Goal: Task Accomplishment & Management: Manage account settings

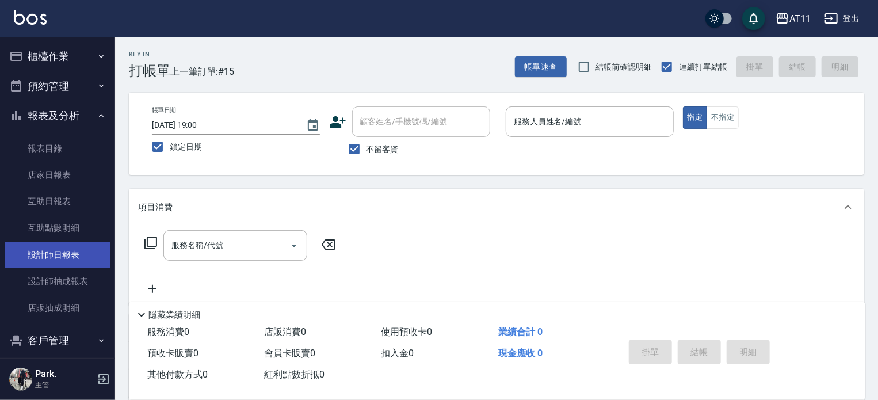
click at [80, 257] on link "設計師日報表" at bounding box center [58, 255] width 106 height 26
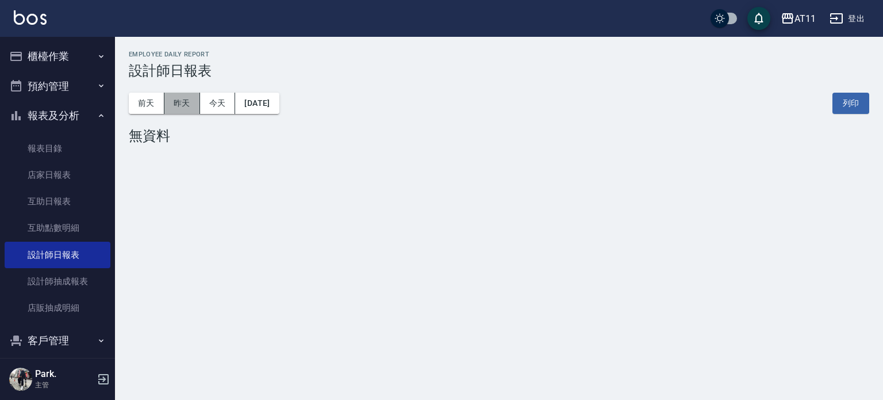
click at [182, 103] on button "昨天" at bounding box center [182, 103] width 36 height 21
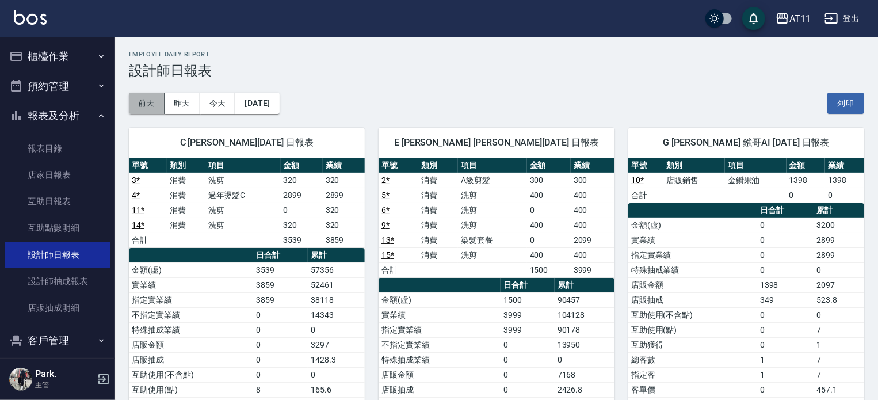
click at [154, 101] on button "前天" at bounding box center [147, 103] width 36 height 21
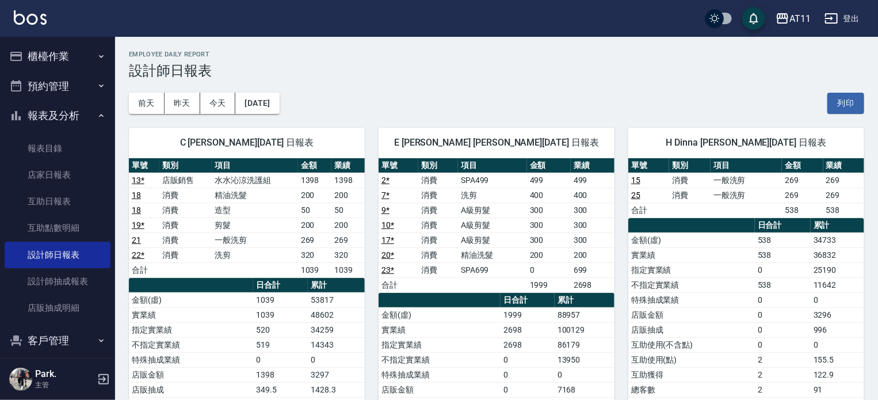
click at [41, 50] on button "櫃檯作業" at bounding box center [58, 56] width 106 height 30
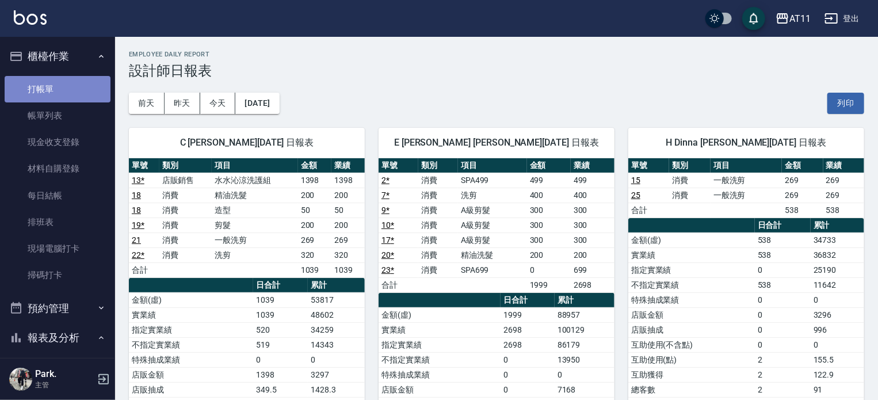
click at [79, 89] on link "打帳單" at bounding box center [58, 89] width 106 height 26
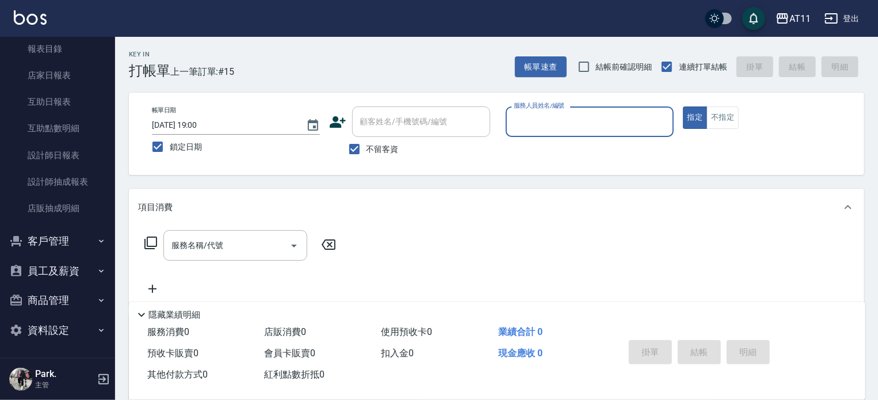
scroll to position [322, 0]
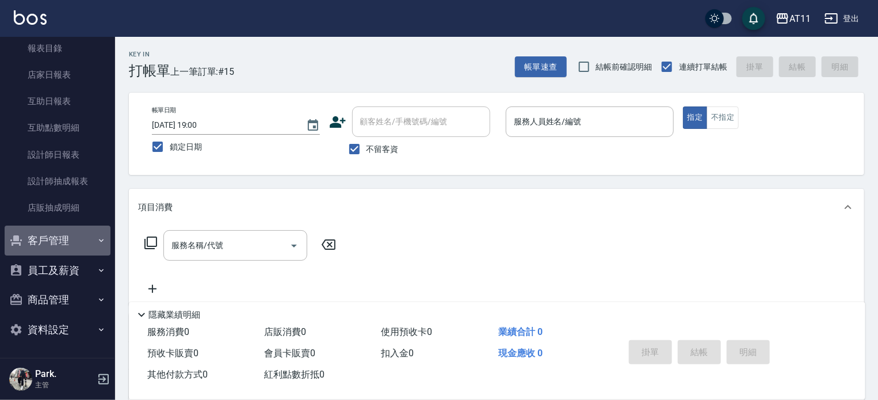
click at [74, 239] on button "客戶管理" at bounding box center [58, 240] width 106 height 30
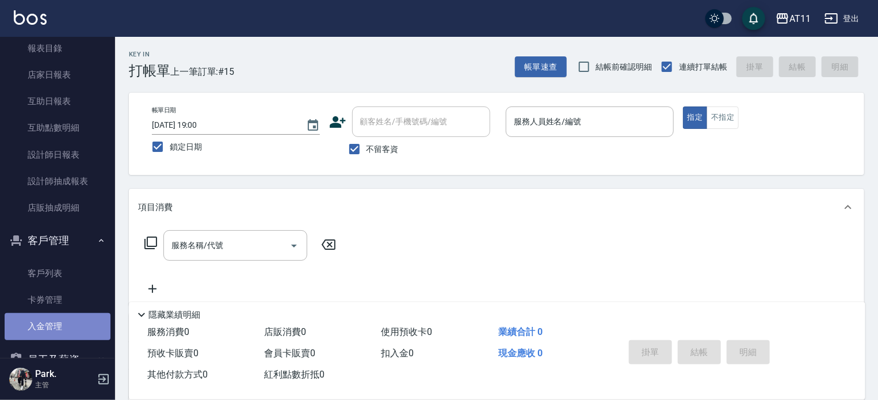
click at [62, 324] on link "入金管理" at bounding box center [58, 326] width 106 height 26
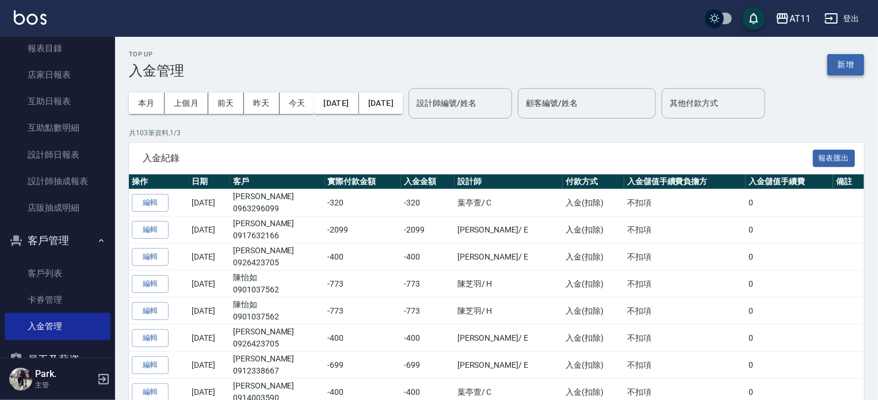
click at [840, 58] on button "新增" at bounding box center [845, 64] width 37 height 21
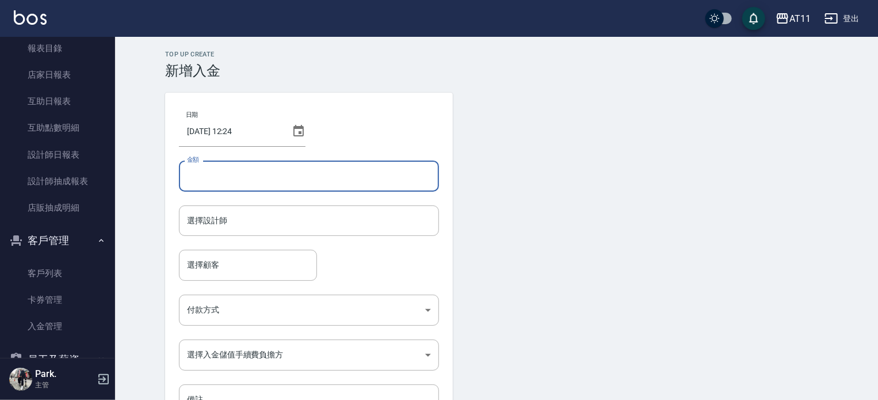
click at [296, 168] on input "金額" at bounding box center [309, 175] width 260 height 31
type input "-1499"
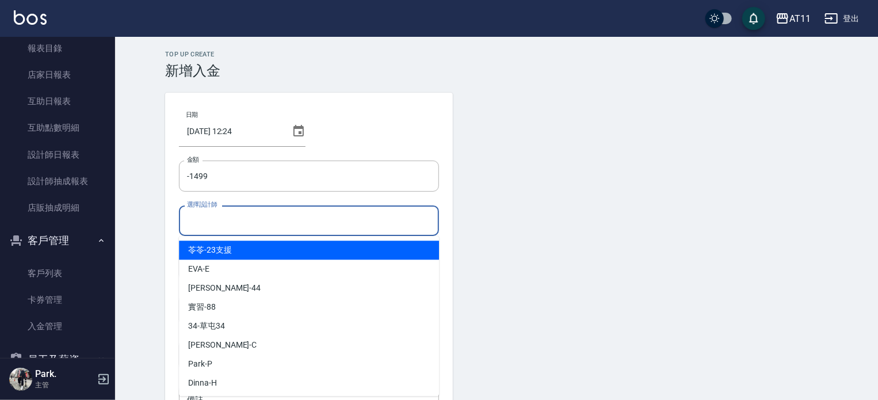
click at [245, 220] on input "選擇設計師" at bounding box center [309, 220] width 250 height 20
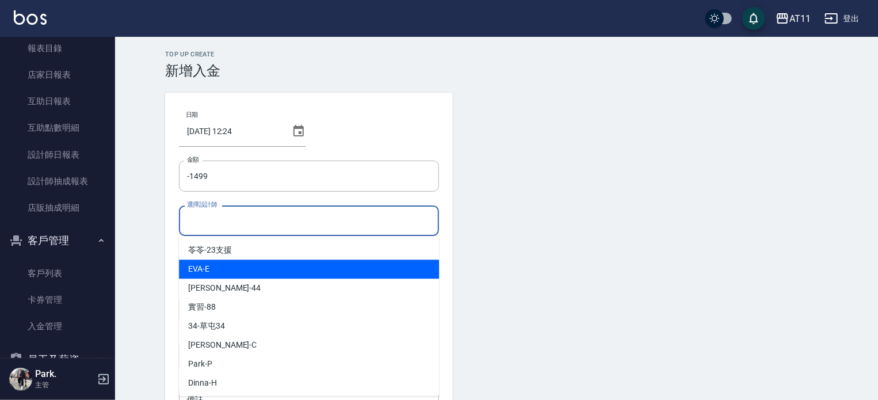
click at [232, 269] on div "[PERSON_NAME] -E" at bounding box center [309, 268] width 260 height 19
type input "EVA-E"
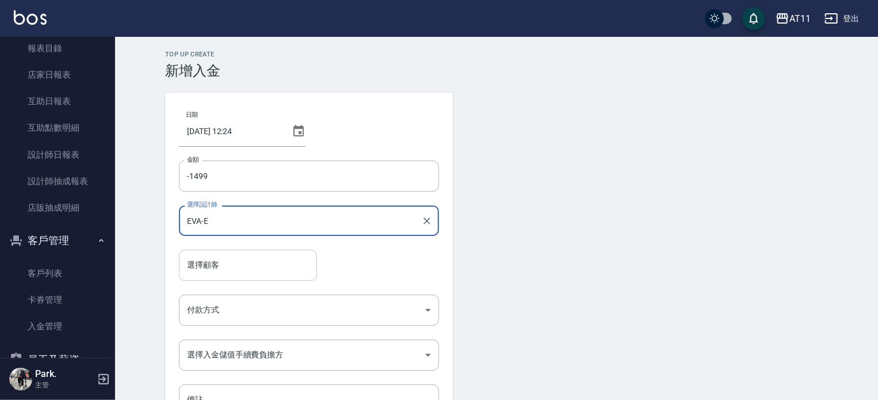
click at [214, 257] on input "選擇顧客" at bounding box center [248, 265] width 128 height 20
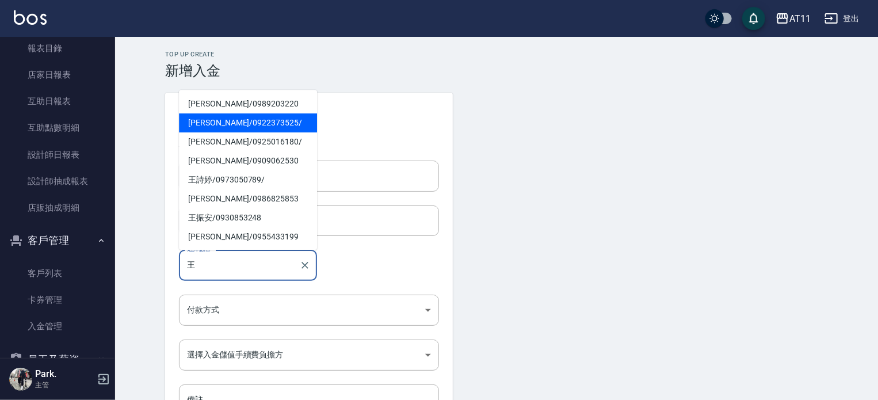
click at [225, 124] on span "[PERSON_NAME] / 0922373525 /" at bounding box center [248, 122] width 138 height 19
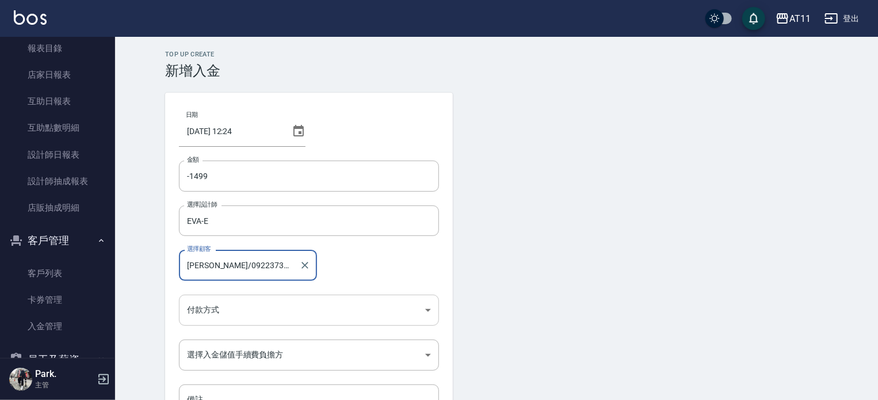
type input "[PERSON_NAME]/0922373525/"
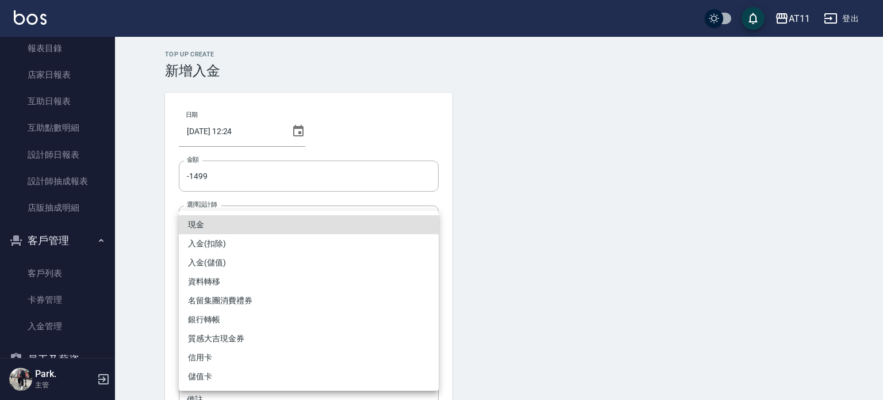
click at [229, 302] on body "AT11 登出 櫃檯作業 打帳單 帳單列表 現金收支登錄 材料自購登錄 每日結帳 排班表 現場電腦打卡 掃碼打卡 預約管理 預約管理 單日預約紀錄 單週預約紀…" at bounding box center [441, 238] width 883 height 477
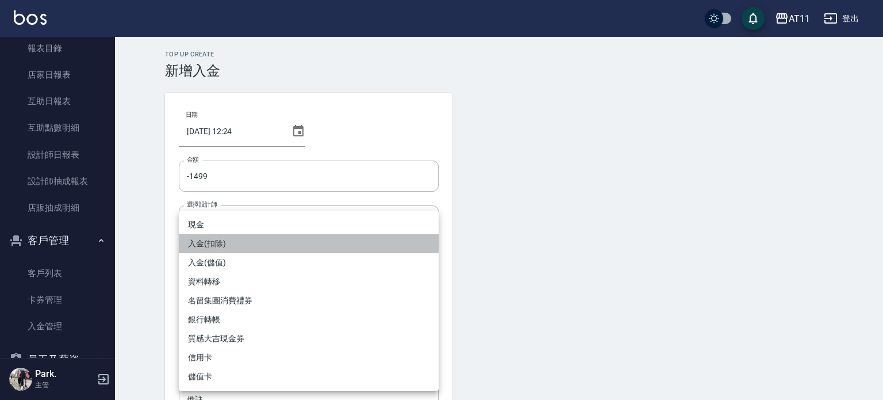
click at [228, 243] on li "入金(扣除)" at bounding box center [309, 243] width 260 height 19
type input "入金(扣除)"
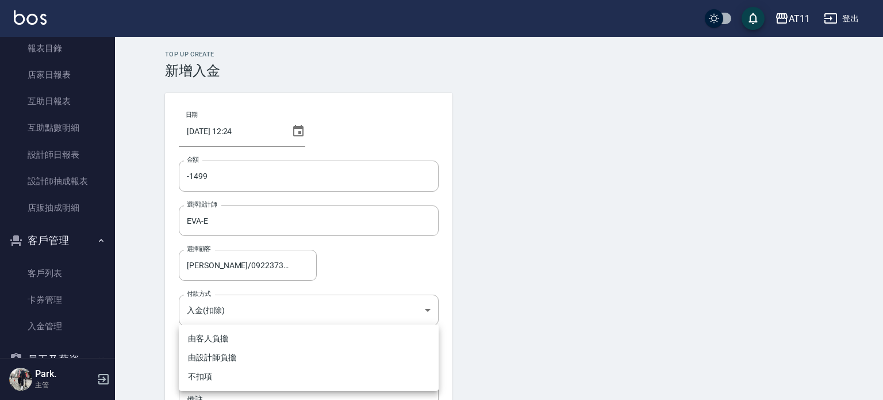
click at [229, 354] on body "AT11 登出 櫃檯作業 打帳單 帳單列表 現金收支登錄 材料自購登錄 每日結帳 排班表 現場電腦打卡 掃碼打卡 預約管理 預約管理 單日預約紀錄 單週預約紀…" at bounding box center [441, 238] width 883 height 477
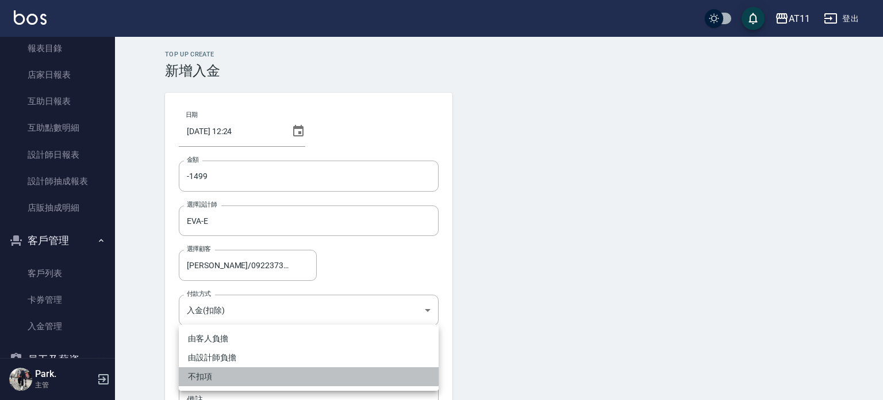
click at [219, 375] on li "不扣項" at bounding box center [309, 376] width 260 height 19
type input "WITHOUTHANDLINGFEE"
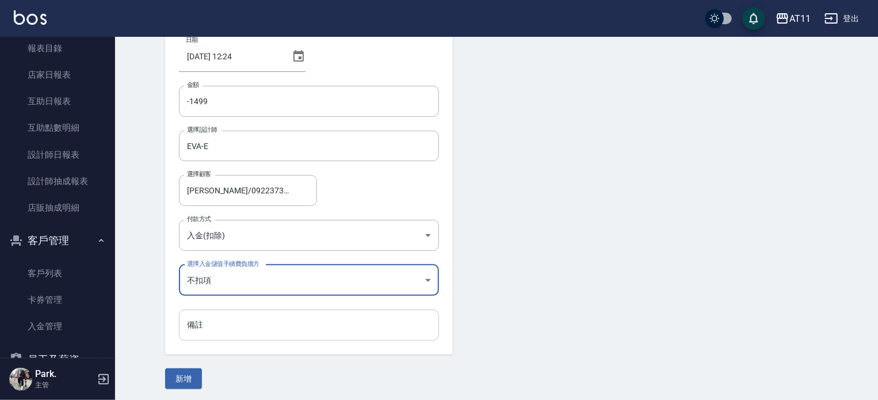
scroll to position [78, 0]
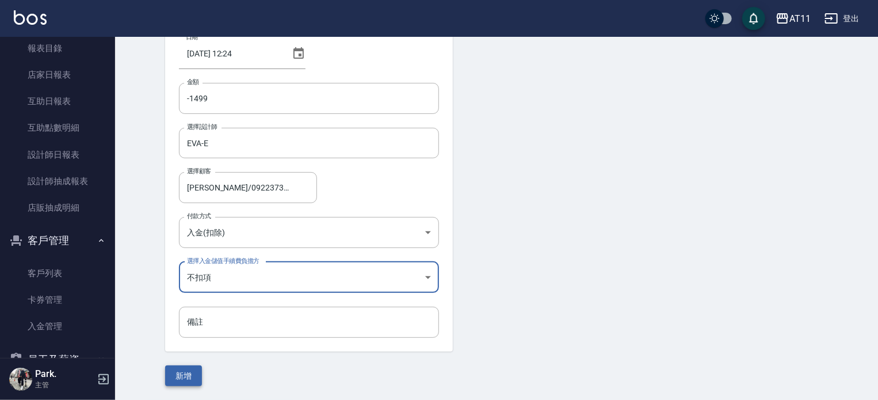
click at [186, 373] on button "新增" at bounding box center [183, 375] width 37 height 21
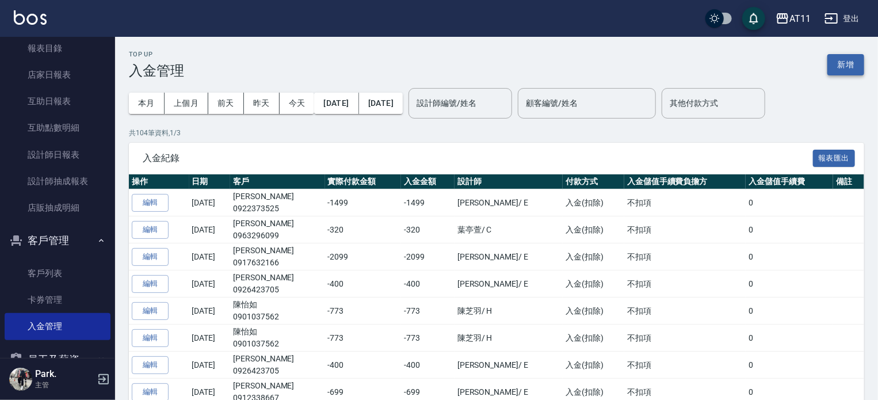
click at [843, 66] on button "新增" at bounding box center [845, 64] width 37 height 21
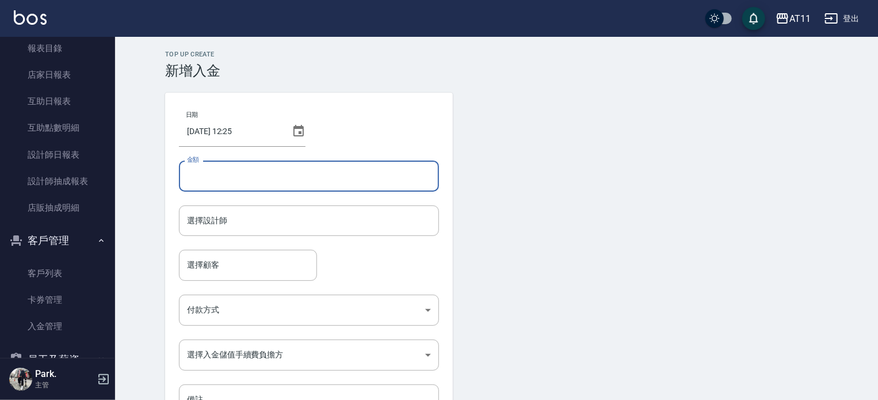
click at [290, 178] on input "金額" at bounding box center [309, 175] width 260 height 31
type input "-200"
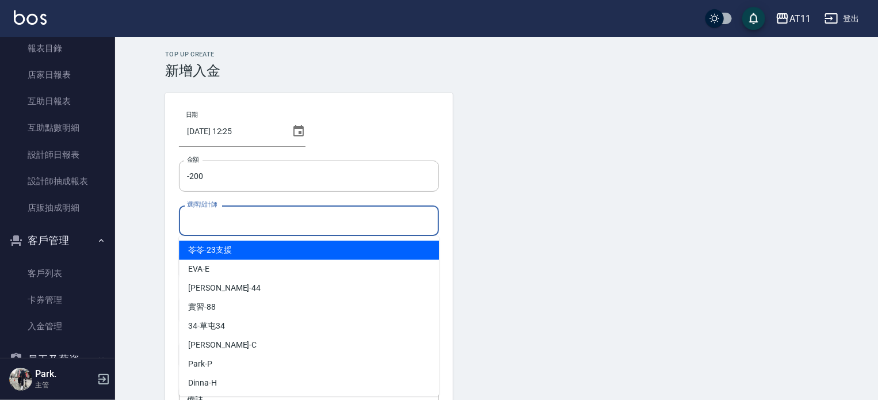
click at [237, 217] on input "選擇設計師" at bounding box center [309, 220] width 250 height 20
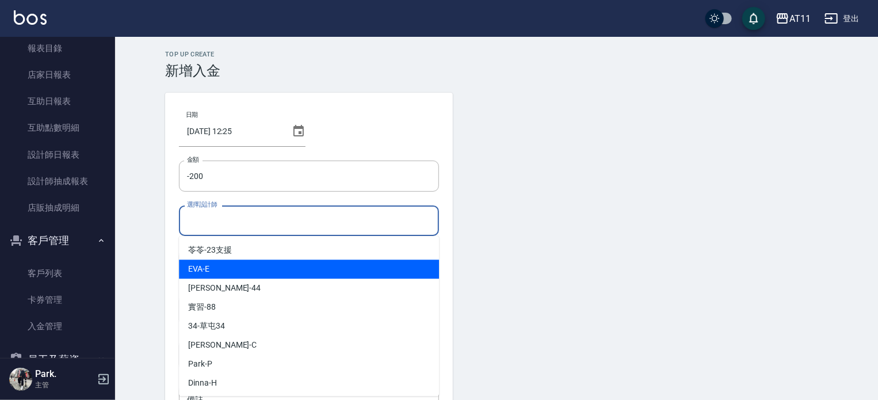
click at [225, 271] on div "[PERSON_NAME] -E" at bounding box center [309, 268] width 260 height 19
type input "EVA-E"
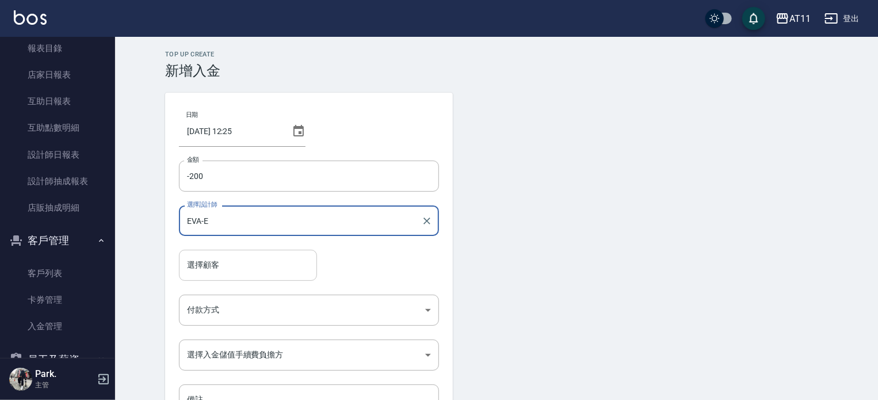
click at [219, 278] on div "選擇顧客" at bounding box center [248, 265] width 138 height 30
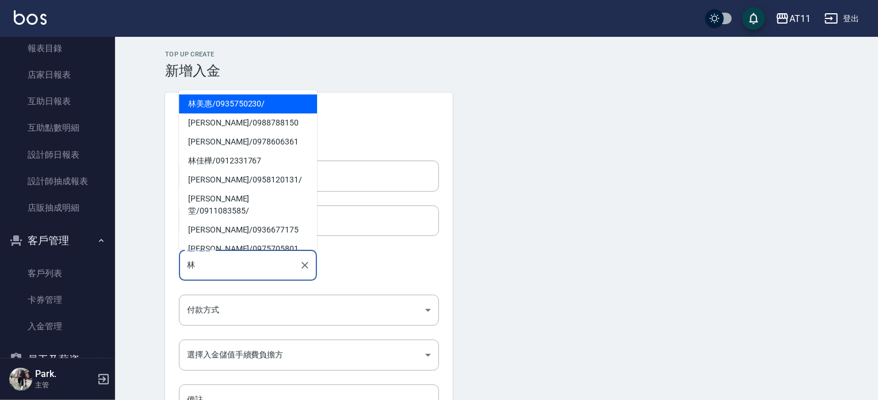
click at [216, 101] on span "[PERSON_NAME]/ 0935750230 /" at bounding box center [248, 103] width 138 height 19
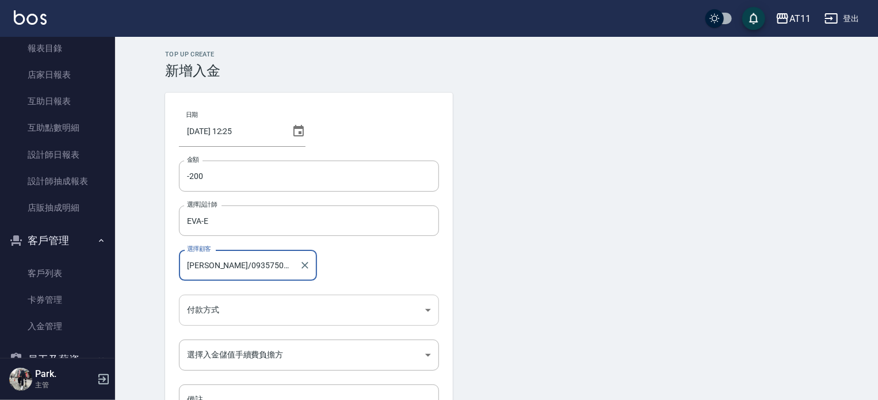
type input "[PERSON_NAME]/0935750230/"
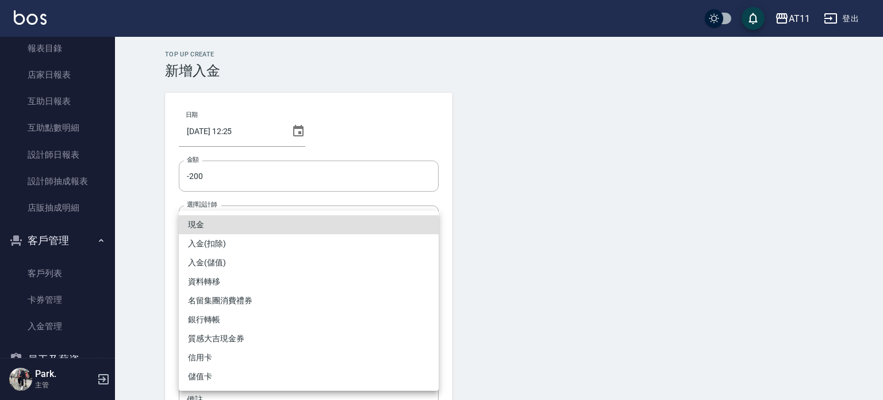
click at [233, 298] on body "AT11 登出 櫃檯作業 打帳單 帳單列表 現金收支登錄 材料自購登錄 每日結帳 排班表 現場電腦打卡 掃碼打卡 預約管理 預約管理 單日預約紀錄 單週預約紀…" at bounding box center [441, 238] width 883 height 477
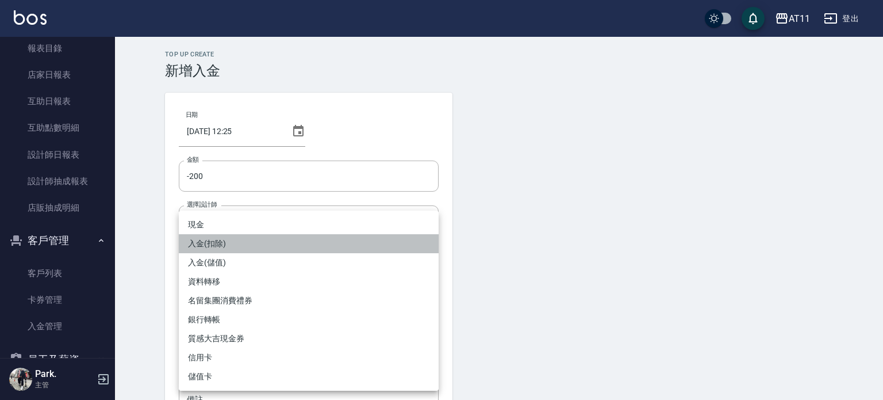
click at [240, 239] on li "入金(扣除)" at bounding box center [309, 243] width 260 height 19
type input "入金(扣除)"
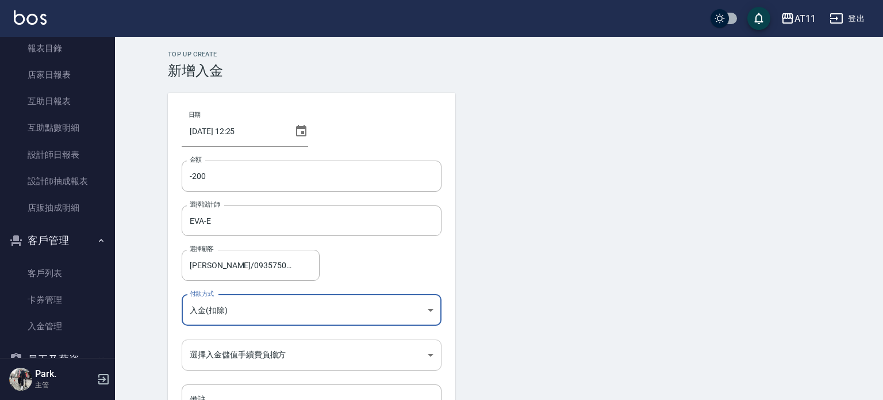
click at [231, 351] on body "AT11 登出 櫃檯作業 打帳單 帳單列表 現金收支登錄 材料自購登錄 每日結帳 排班表 現場電腦打卡 掃碼打卡 預約管理 預約管理 單日預約紀錄 單週預約紀…" at bounding box center [441, 238] width 883 height 477
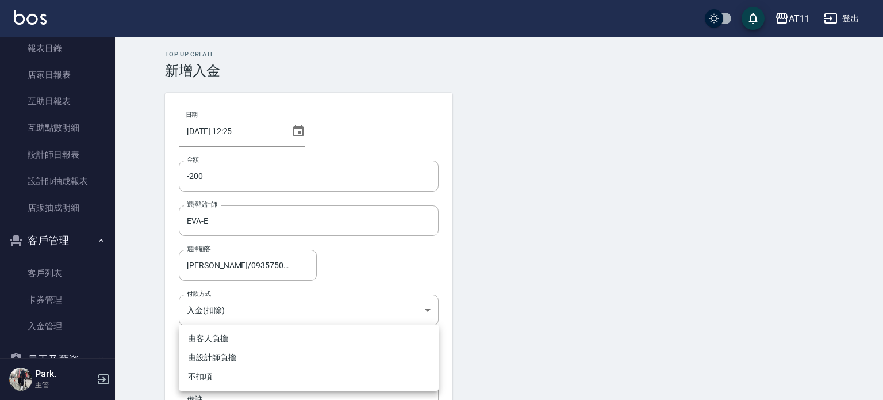
click at [213, 377] on li "不扣項" at bounding box center [309, 376] width 260 height 19
type input "WITHOUTHANDLINGFEE"
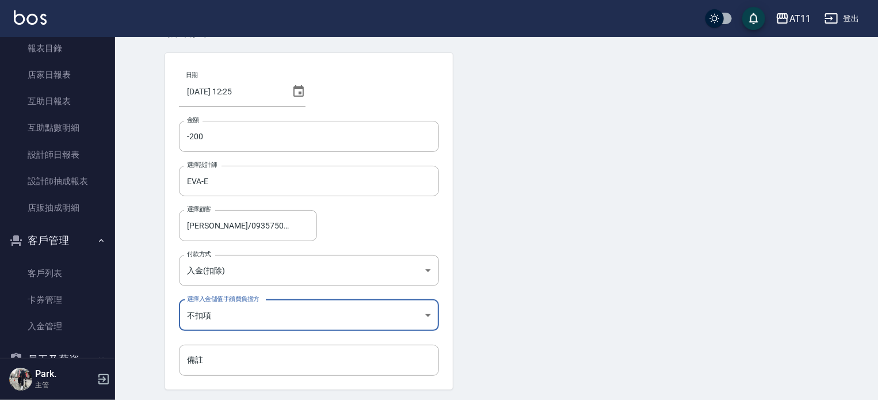
scroll to position [78, 0]
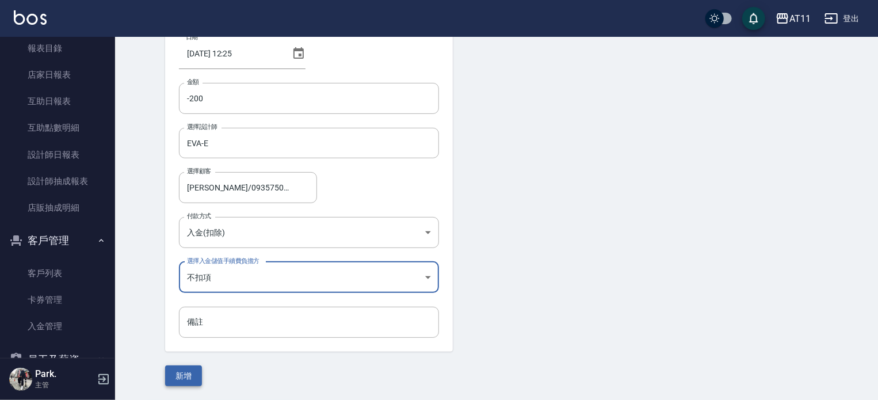
click at [185, 374] on button "新增" at bounding box center [183, 375] width 37 height 21
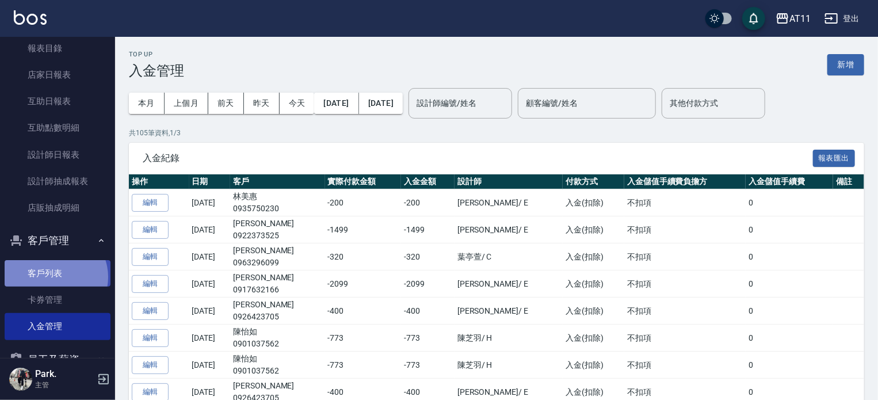
click at [55, 277] on link "客戶列表" at bounding box center [58, 273] width 106 height 26
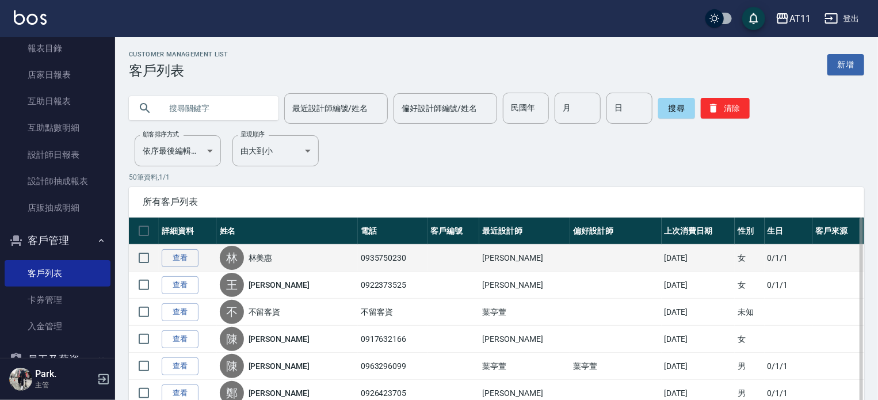
click at [270, 258] on link "林美惠" at bounding box center [260, 258] width 24 height 12
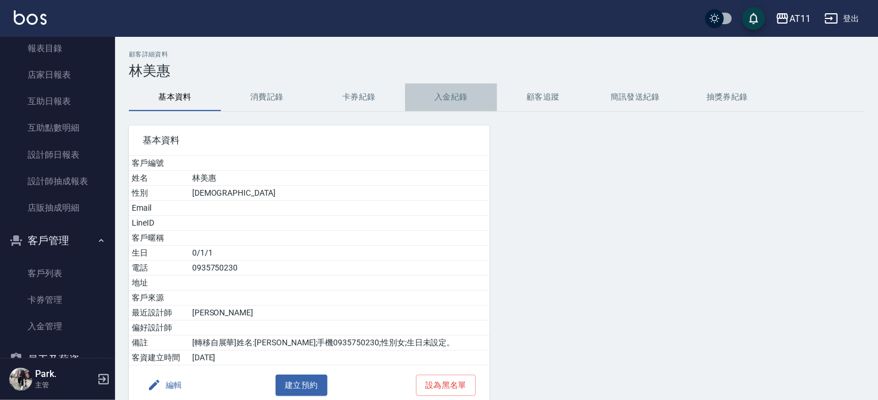
click at [447, 98] on button "入金紀錄" at bounding box center [451, 97] width 92 height 28
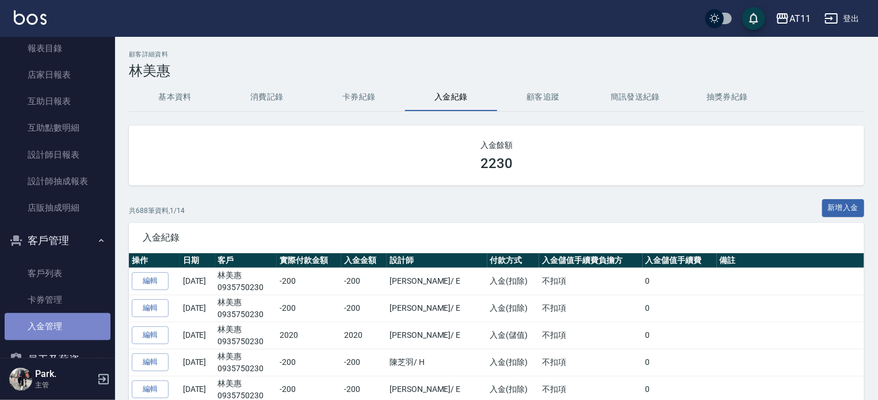
click at [58, 321] on link "入金管理" at bounding box center [58, 326] width 106 height 26
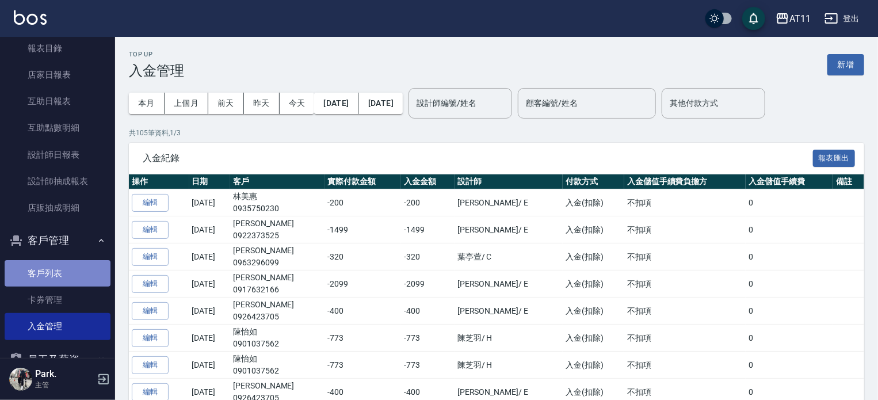
click at [66, 266] on link "客戶列表" at bounding box center [58, 273] width 106 height 26
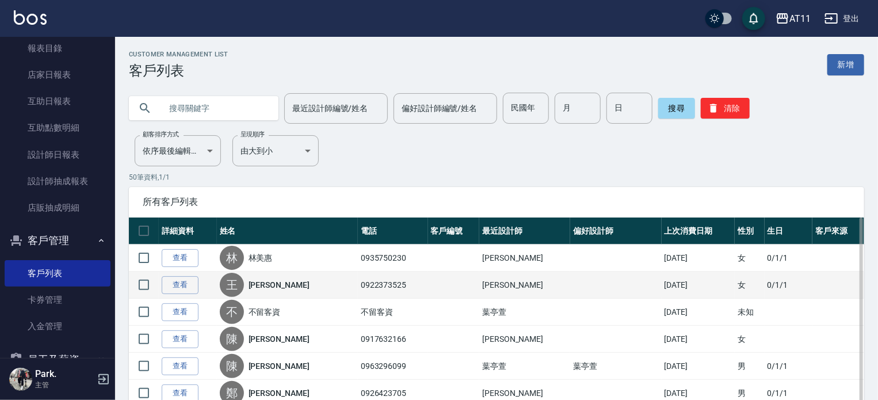
click at [269, 288] on link "[PERSON_NAME]" at bounding box center [278, 285] width 61 height 12
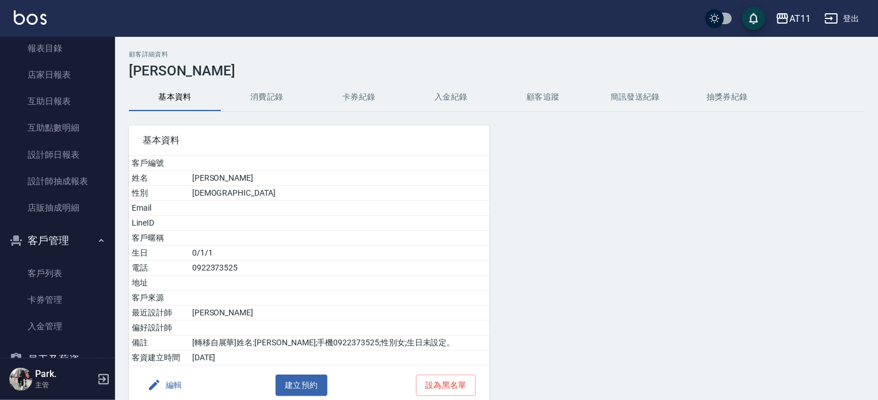
click at [449, 93] on button "入金紀錄" at bounding box center [451, 97] width 92 height 28
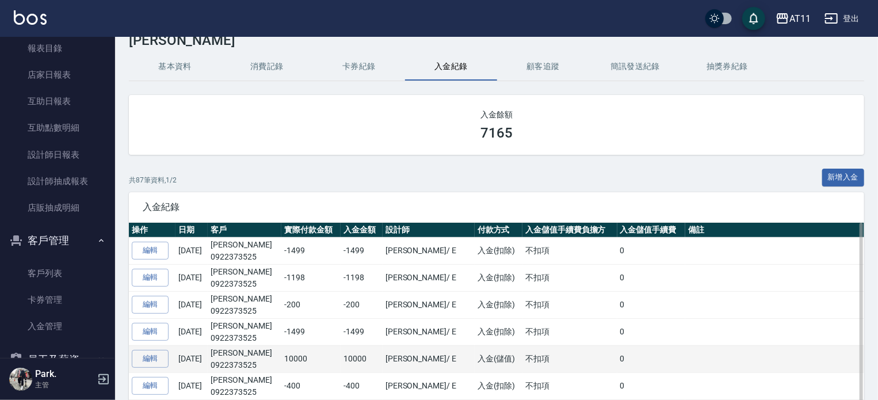
scroll to position [58, 0]
